Goal: Information Seeking & Learning: Learn about a topic

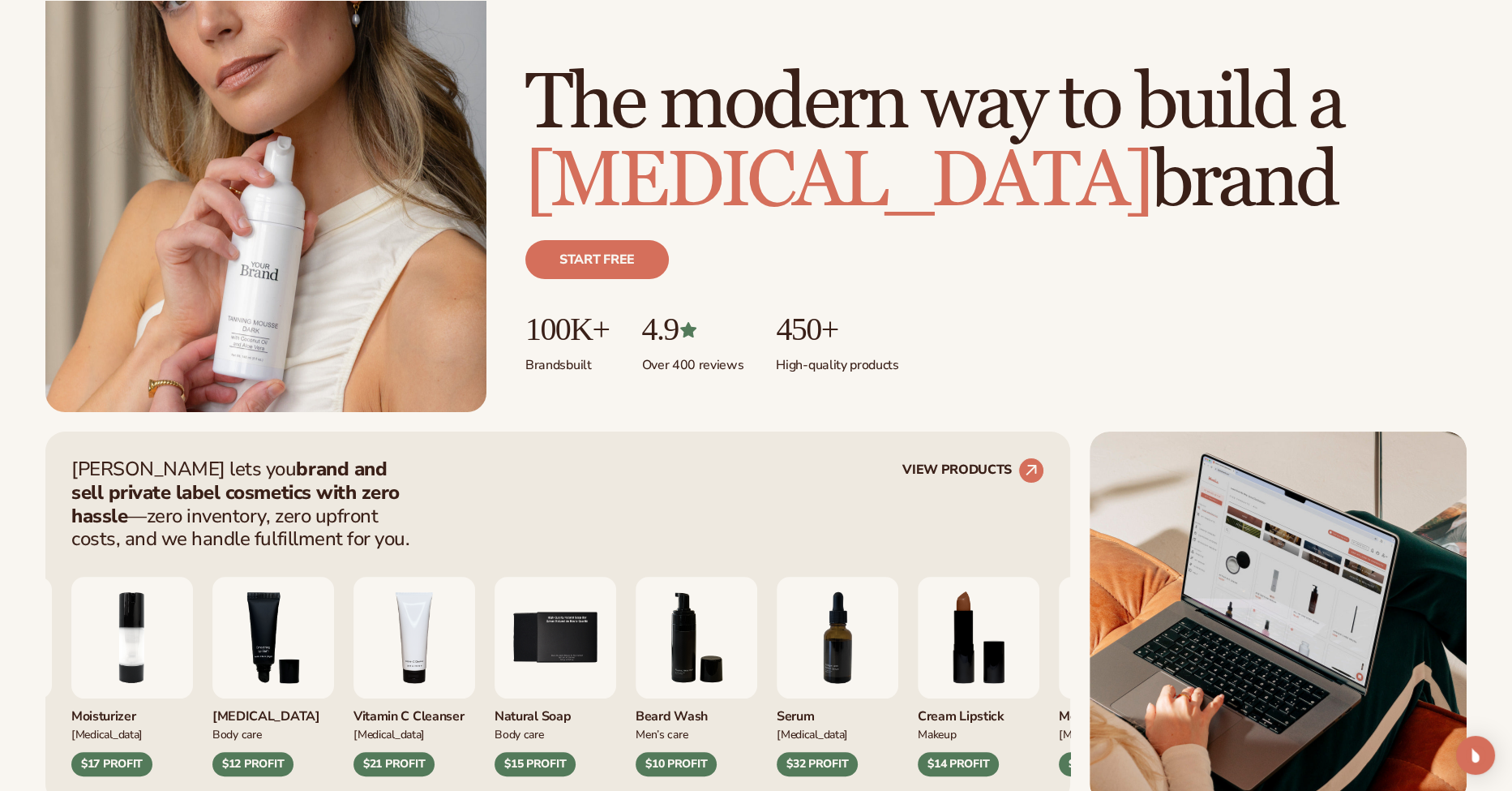
scroll to position [244, 0]
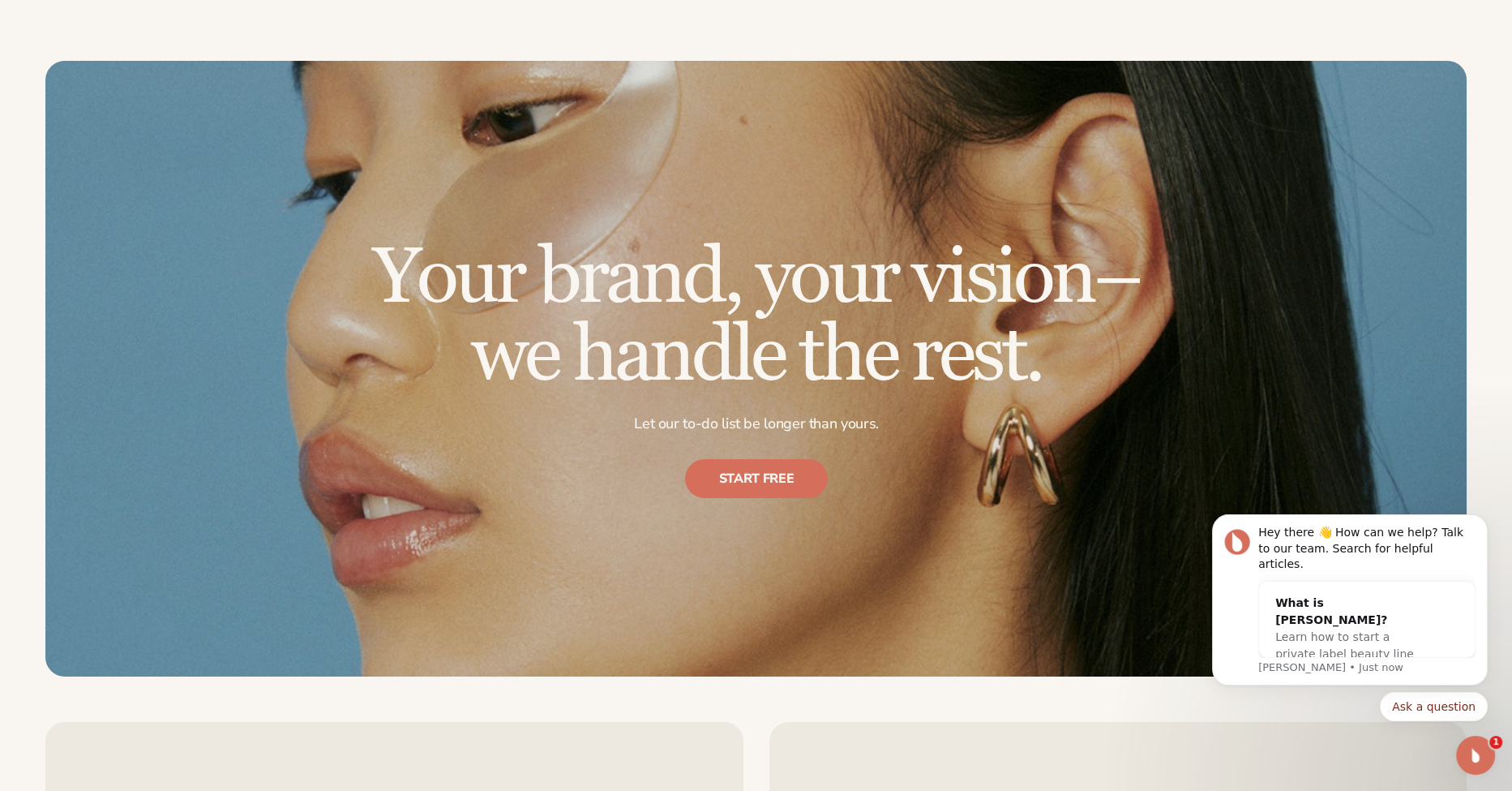
scroll to position [7766, 0]
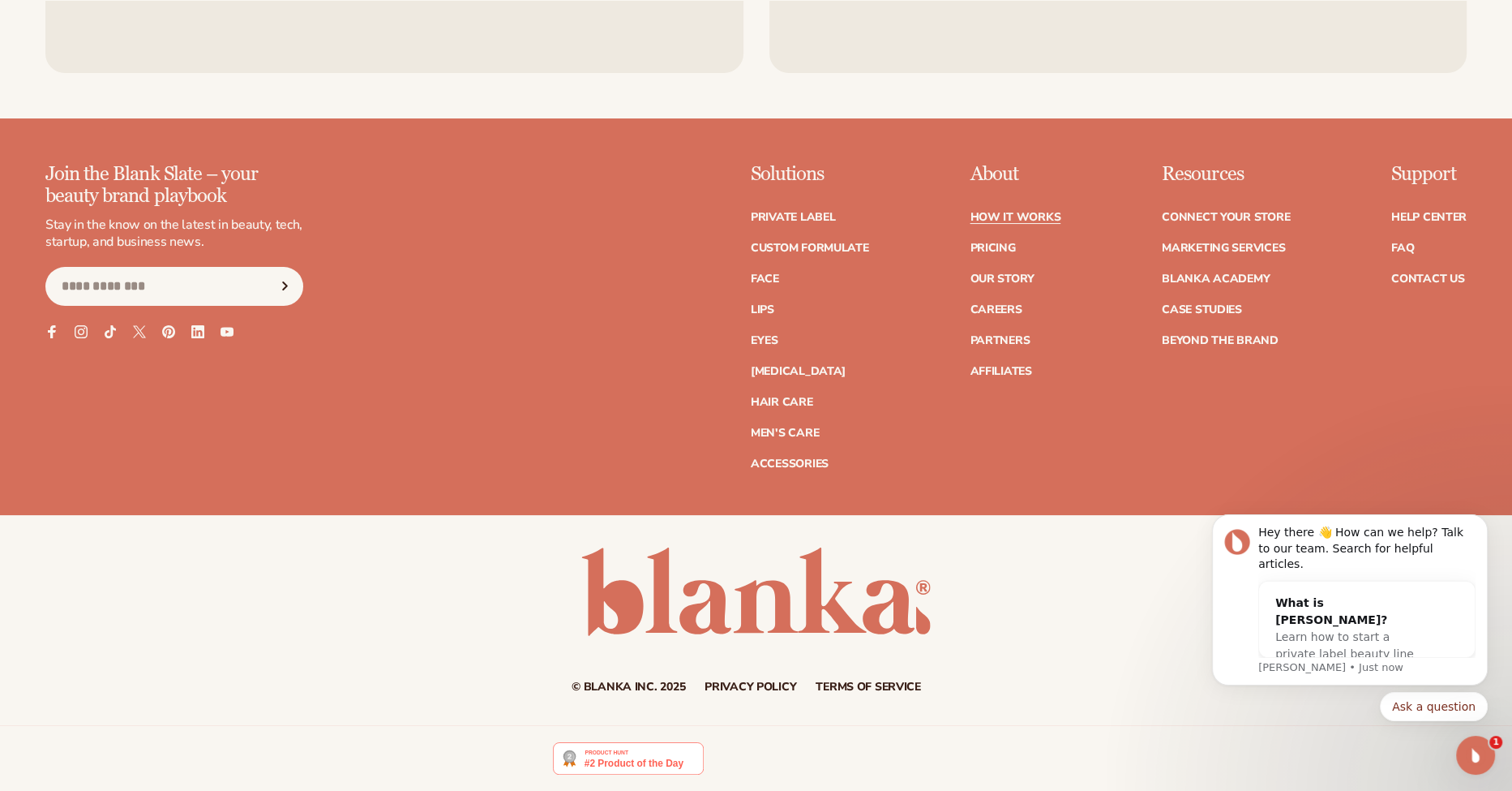
click at [1014, 215] on link "How It Works" at bounding box center [1015, 218] width 91 height 12
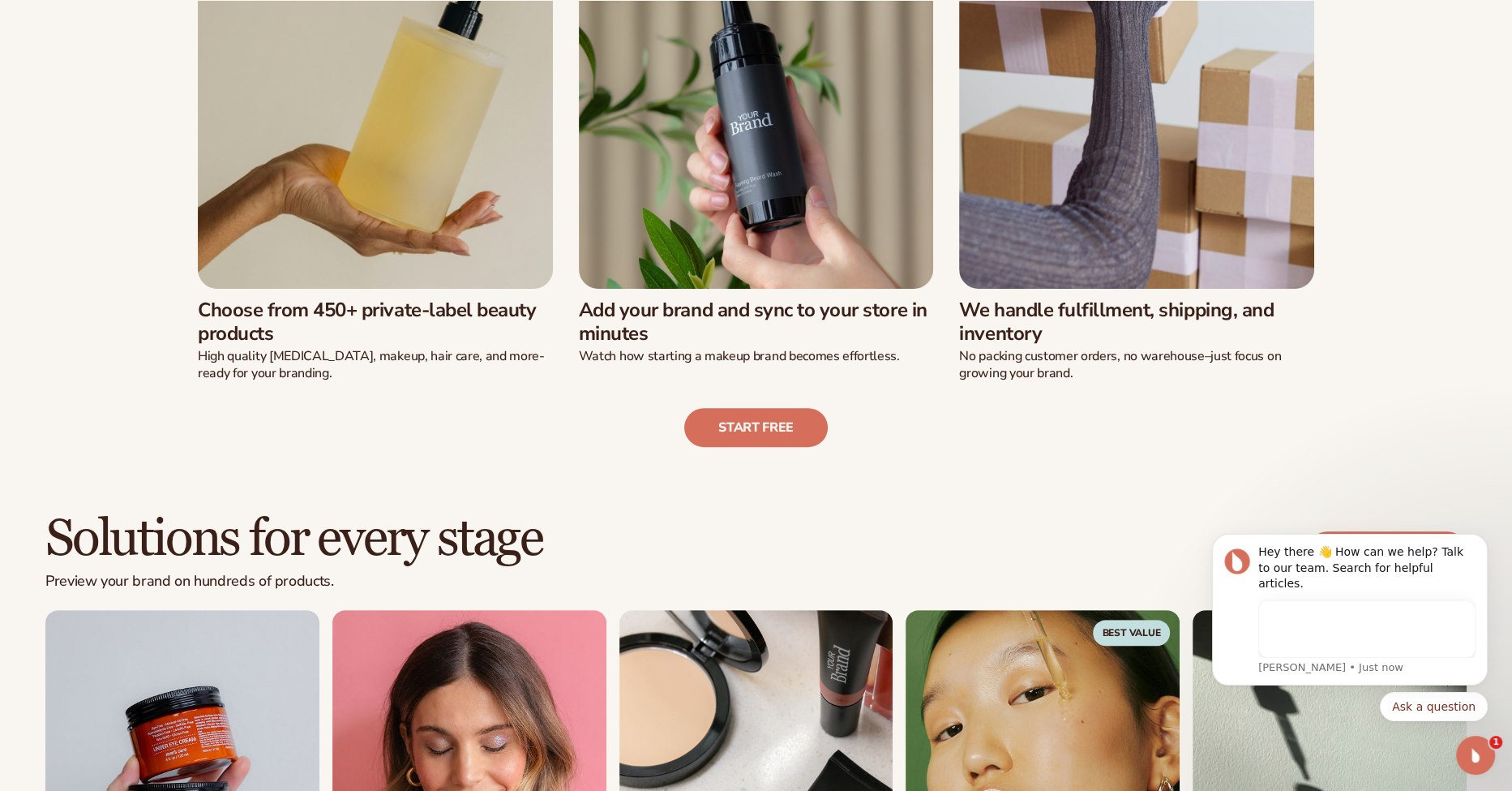
scroll to position [645, 0]
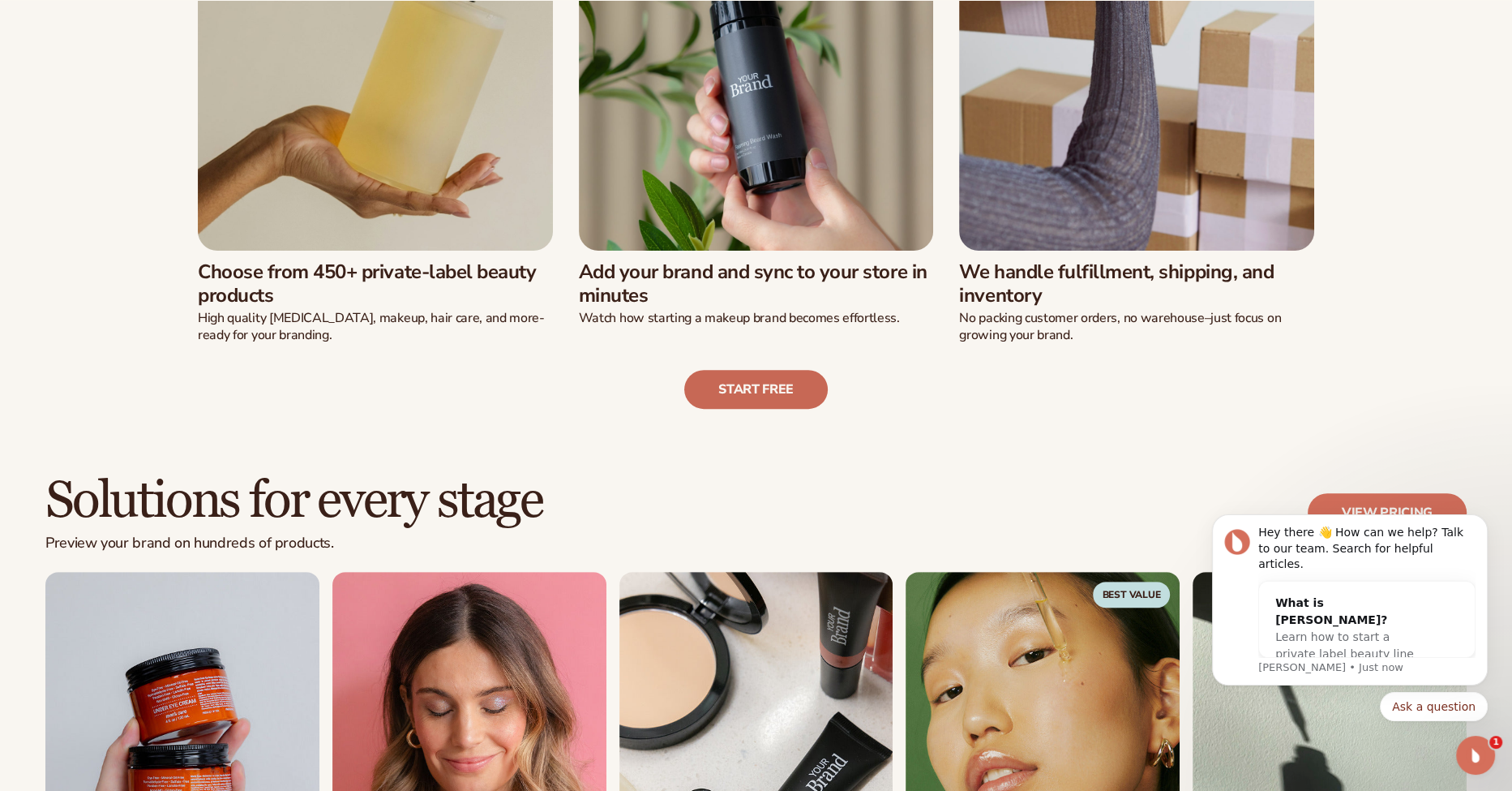
click at [740, 388] on link "Start free" at bounding box center [755, 388] width 143 height 39
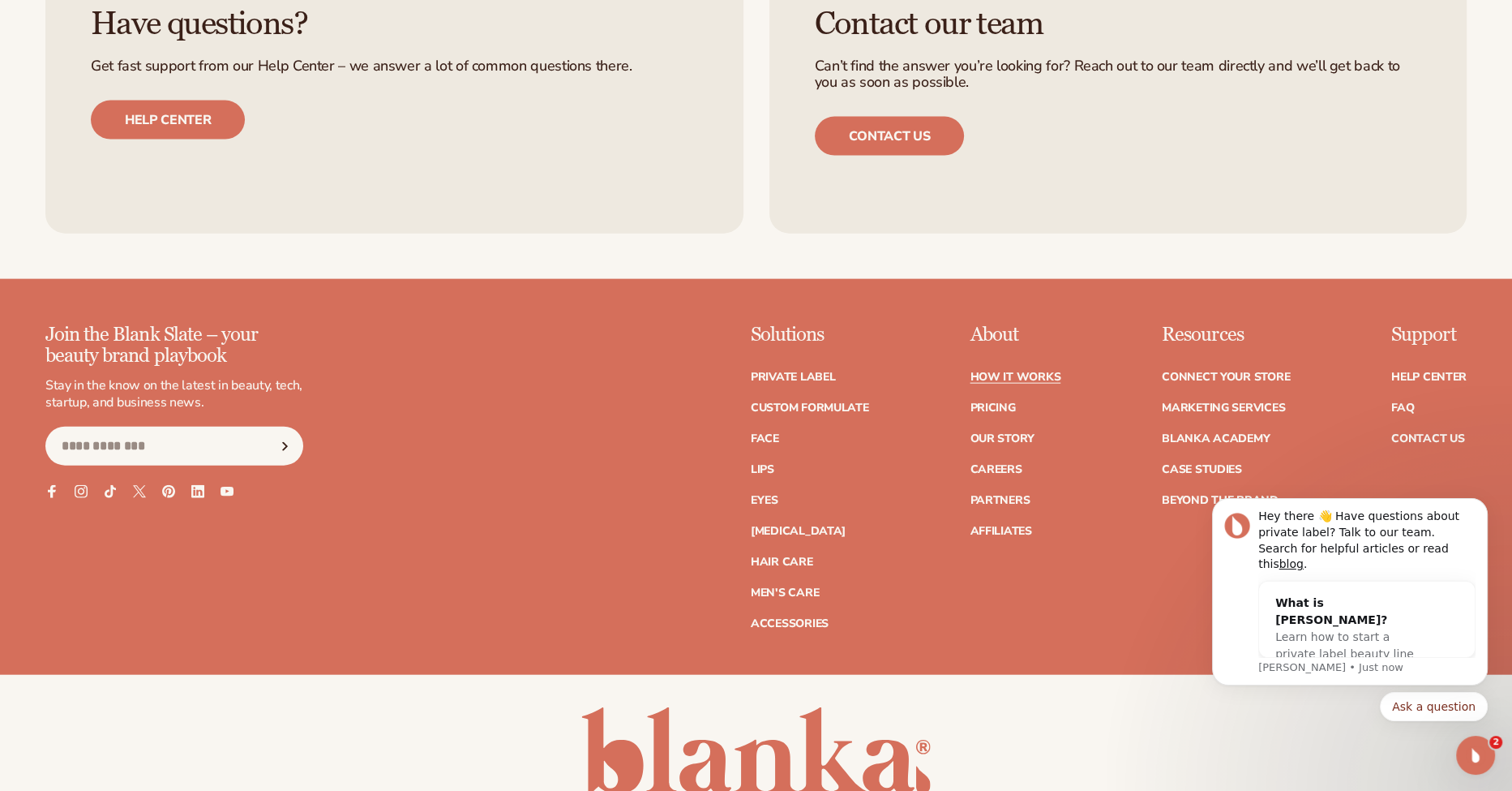
scroll to position [4538, 0]
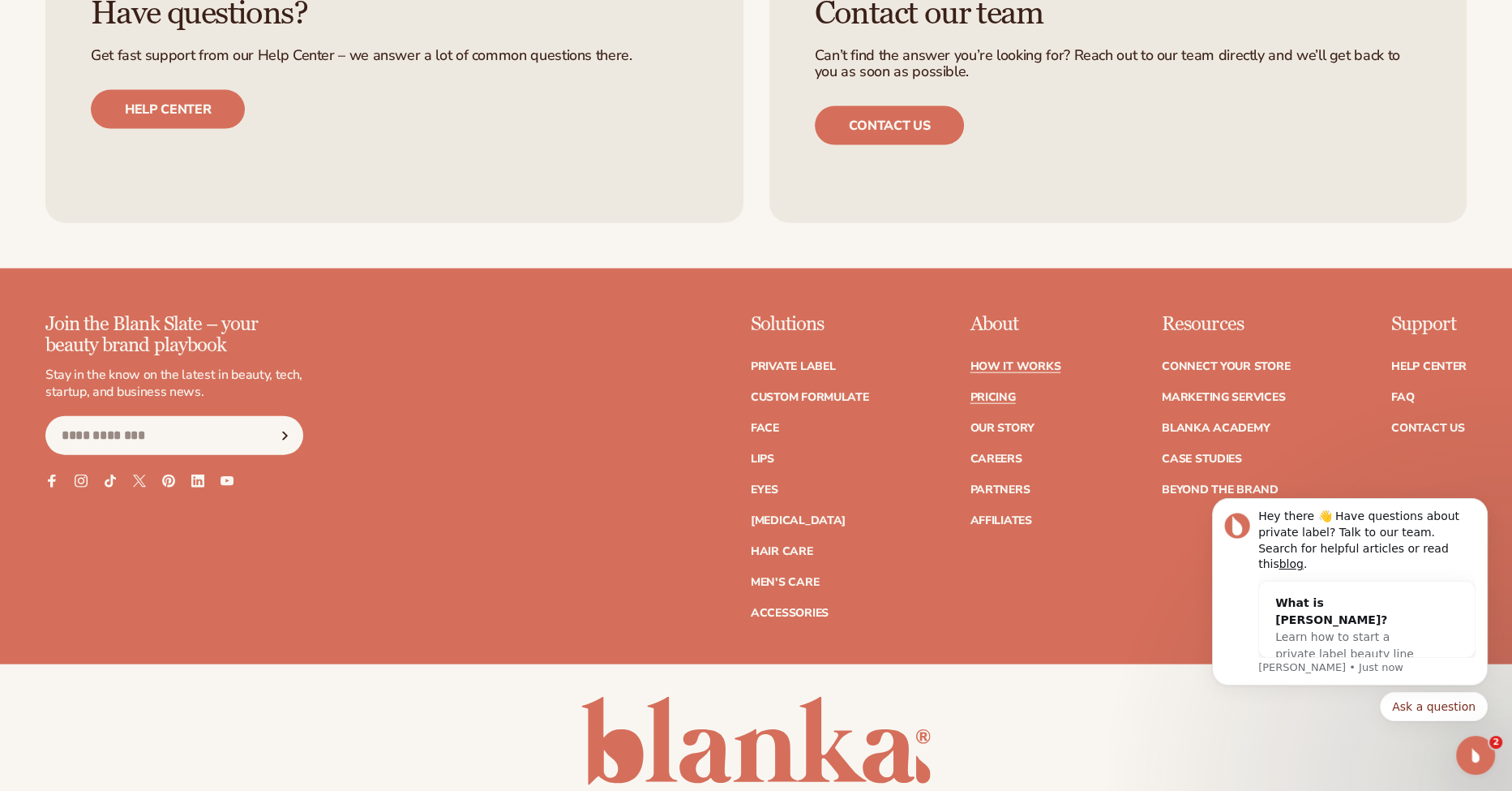
click at [1002, 395] on link "Pricing" at bounding box center [992, 398] width 46 height 12
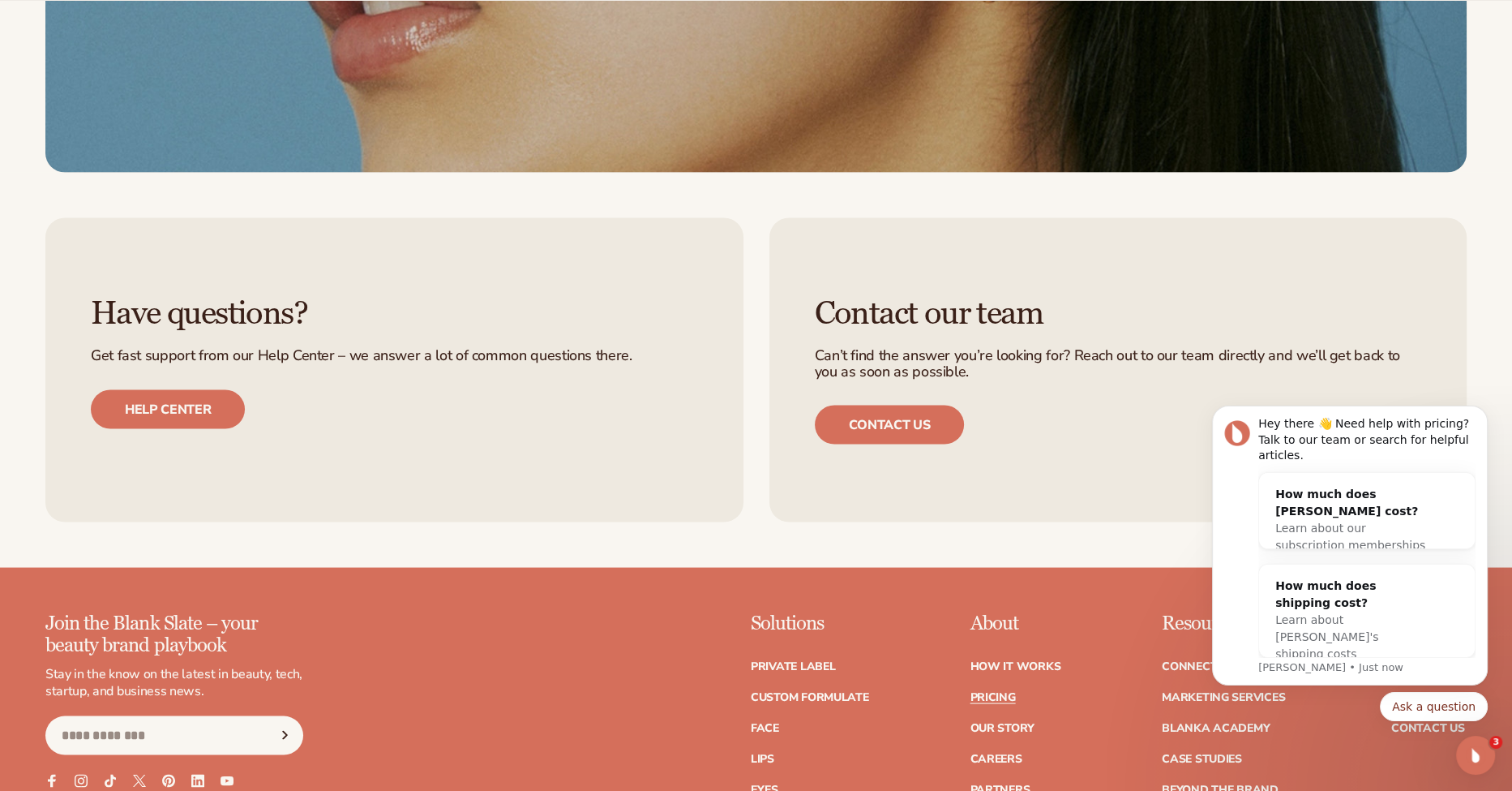
scroll to position [4171, 0]
